Goal: Navigation & Orientation: Find specific page/section

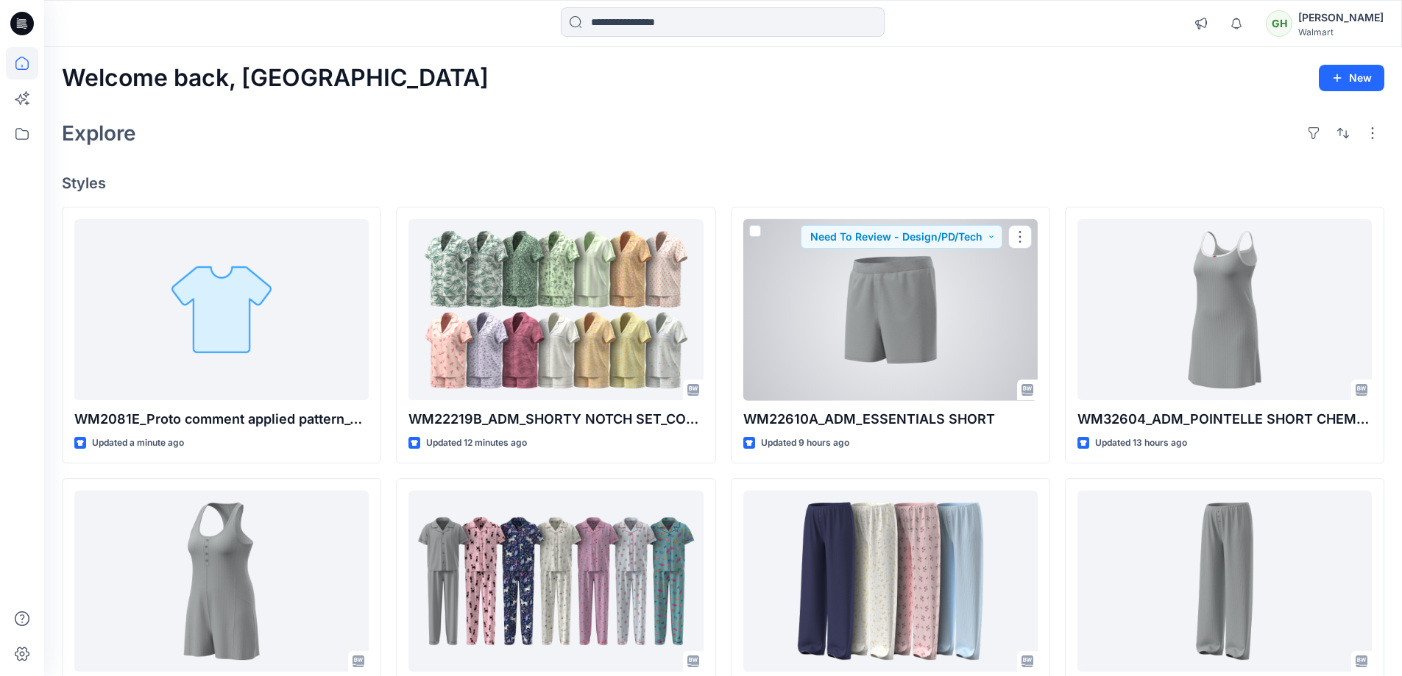
click at [812, 275] on div at bounding box center [890, 310] width 294 height 182
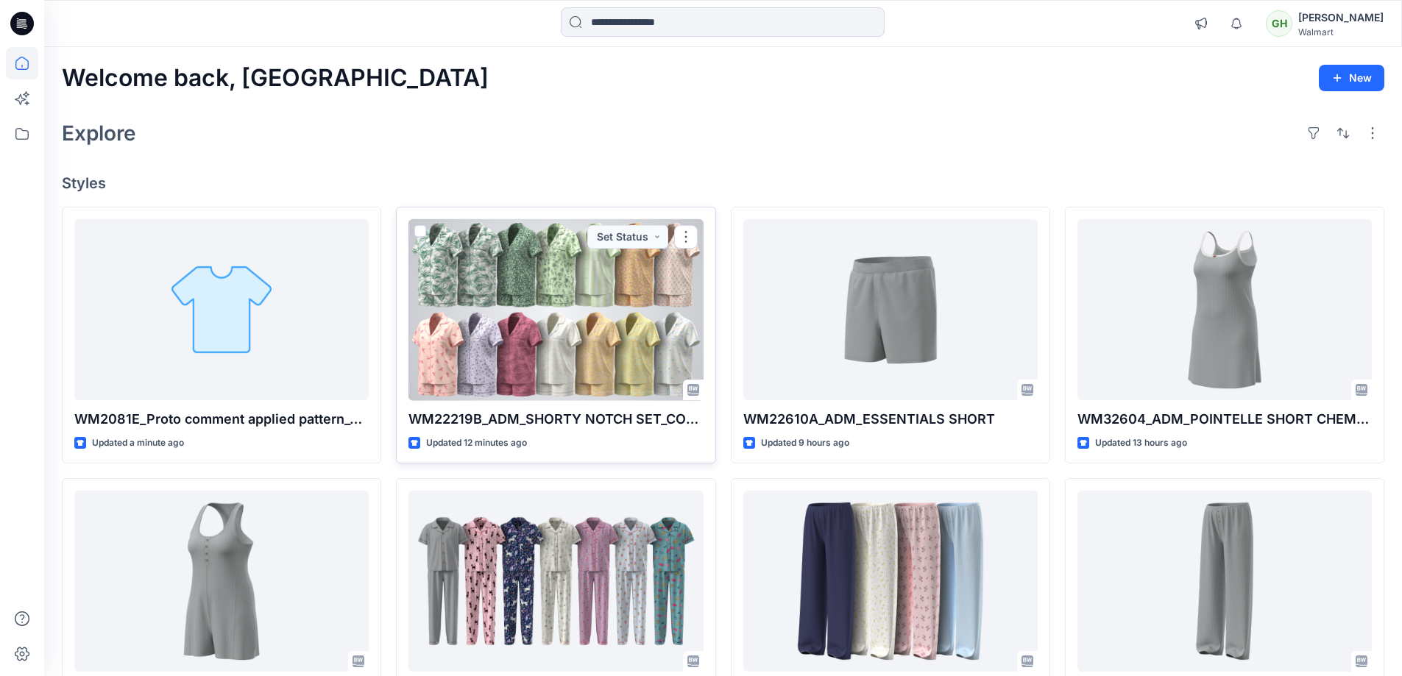
click at [540, 292] on div at bounding box center [555, 310] width 294 height 182
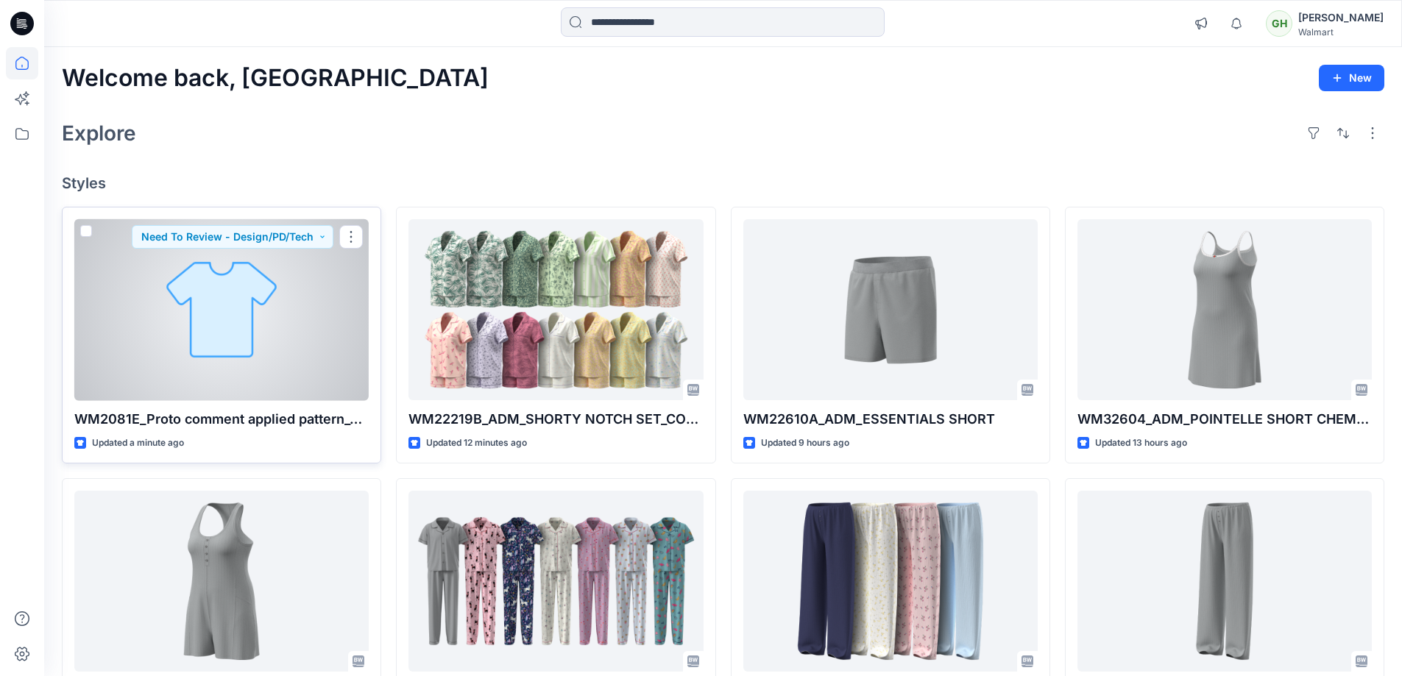
click at [295, 329] on div at bounding box center [221, 310] width 294 height 182
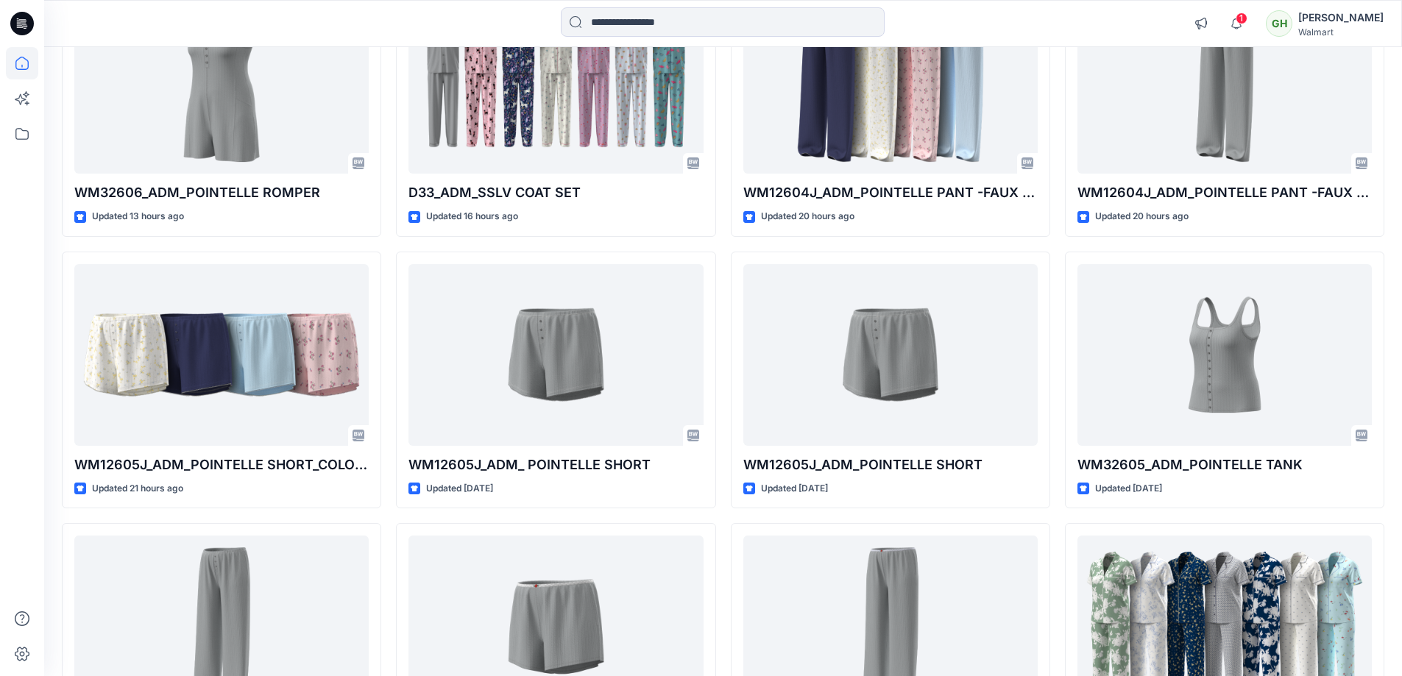
scroll to position [589, 0]
